Goal: Transaction & Acquisition: Purchase product/service

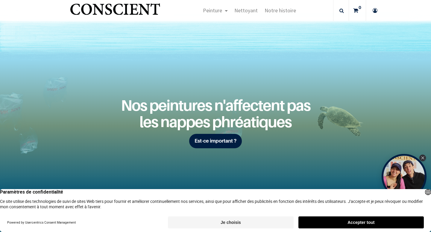
scroll to position [719, 0]
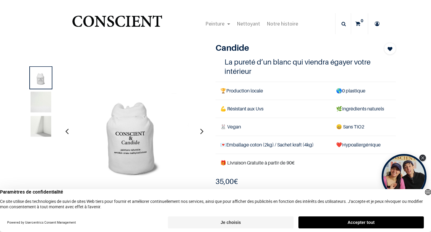
click at [41, 102] on img at bounding box center [41, 102] width 21 height 21
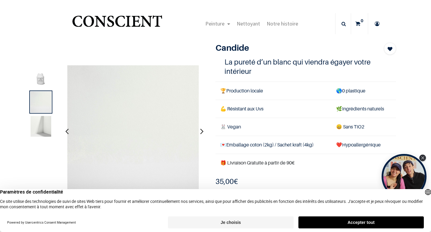
click at [39, 124] on img at bounding box center [41, 126] width 21 height 21
